Goal: Transaction & Acquisition: Obtain resource

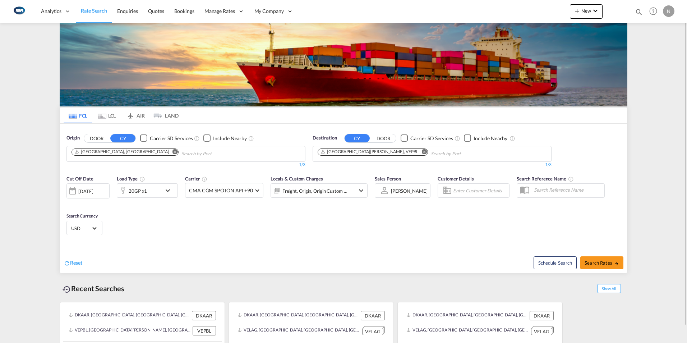
click at [421, 150] on md-icon "Remove" at bounding box center [423, 151] width 5 height 5
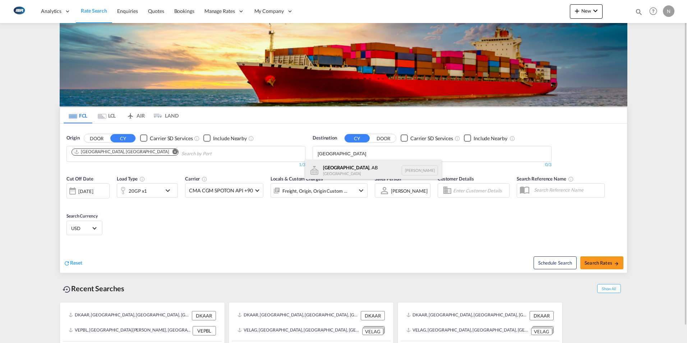
type input "[GEOGRAPHIC_DATA]"
click at [326, 174] on div "[GEOGRAPHIC_DATA] , AB [GEOGRAPHIC_DATA] [PERSON_NAME]" at bounding box center [373, 170] width 136 height 22
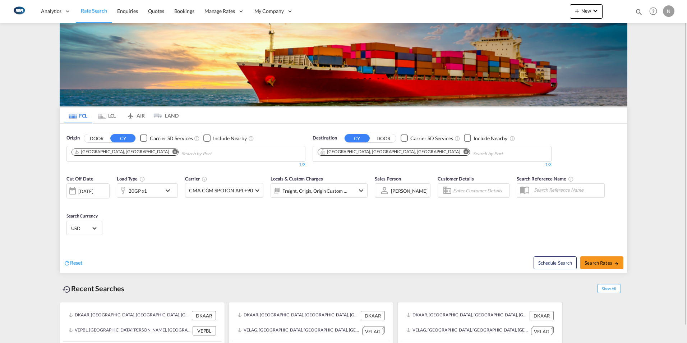
click at [169, 189] on md-icon "icon-chevron-down" at bounding box center [169, 190] width 12 height 9
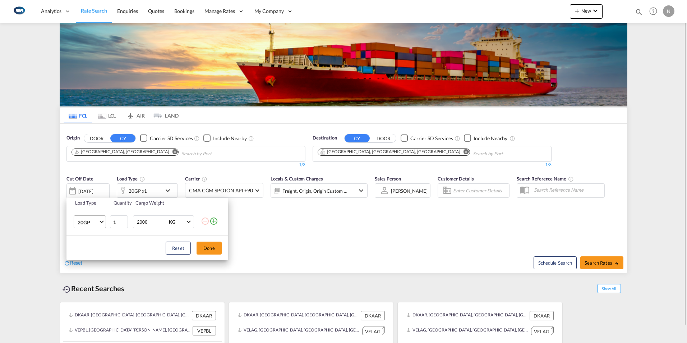
click at [101, 218] on md-select-value "20GP" at bounding box center [91, 221] width 29 height 12
click at [81, 257] on div "40HC" at bounding box center [84, 256] width 13 height 7
click at [209, 246] on button "Done" at bounding box center [208, 247] width 25 height 13
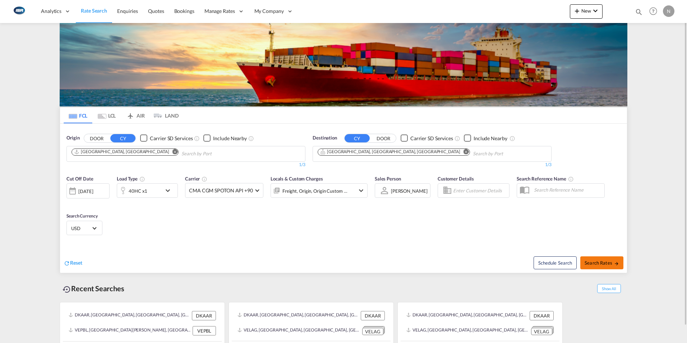
click at [606, 263] on span "Search Rates" at bounding box center [601, 263] width 34 height 6
type input "DKAAR to [PERSON_NAME] / [DATE]"
